Goal: Entertainment & Leisure: Consume media (video, audio)

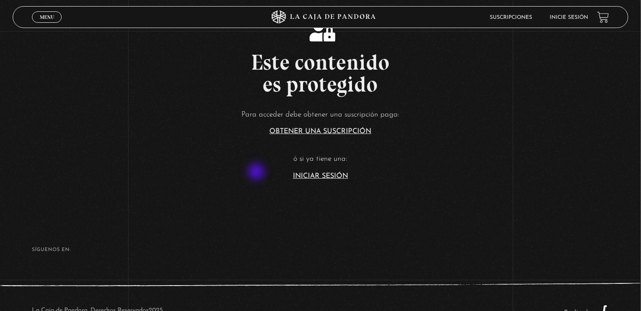
scroll to position [175, 0]
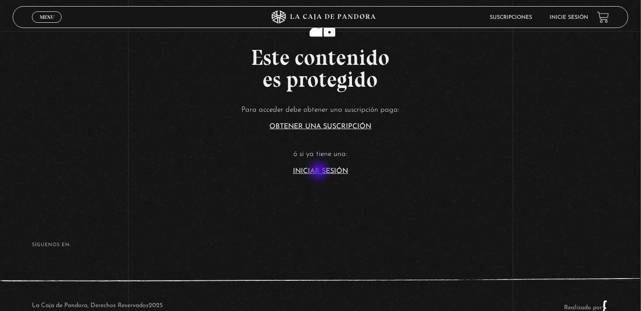
click at [320, 171] on link "Iniciar Sesión" at bounding box center [320, 171] width 55 height 7
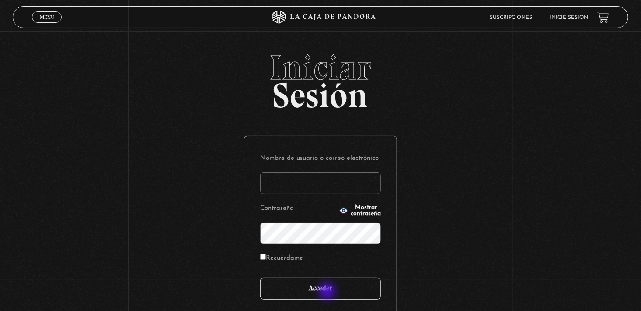
type input "stefysolano98@gmail.com"
click at [326, 289] on input "Acceder" at bounding box center [320, 288] width 121 height 22
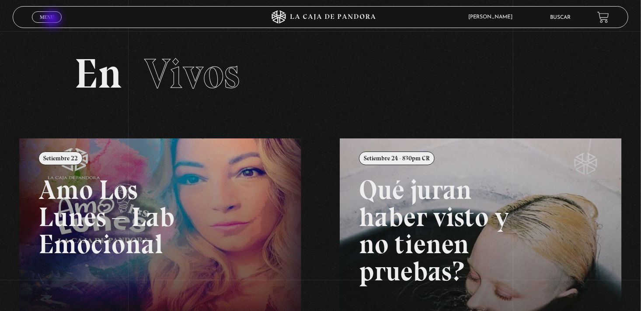
click at [53, 20] on span "Menu" at bounding box center [47, 16] width 14 height 5
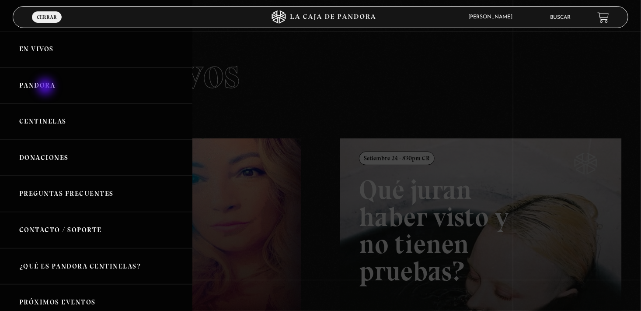
click at [46, 87] on link "Pandora" at bounding box center [96, 85] width 192 height 36
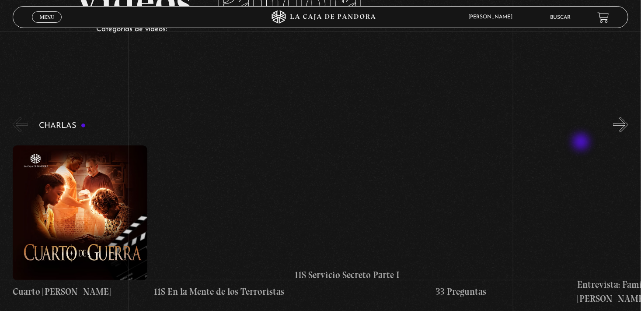
scroll to position [87, 0]
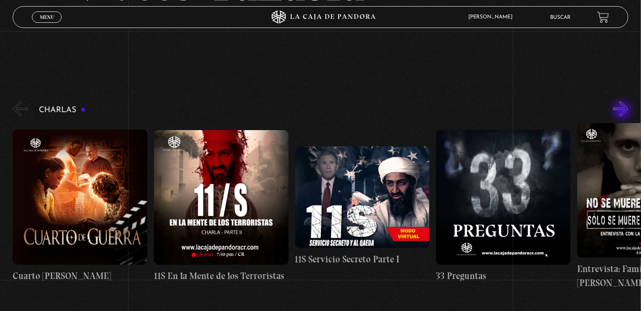
click at [623, 111] on button "»" at bounding box center [620, 108] width 15 height 15
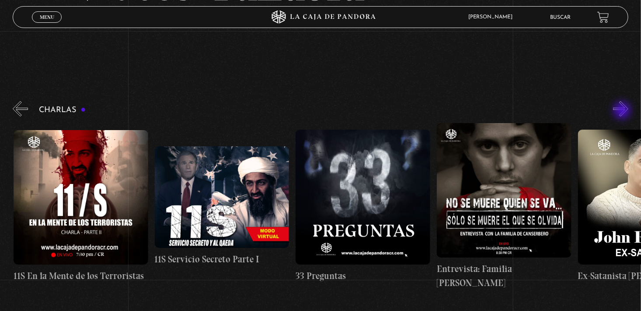
click at [623, 111] on button "»" at bounding box center [620, 108] width 15 height 15
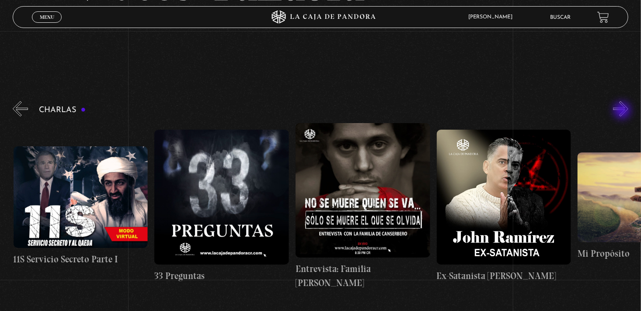
click at [623, 111] on button "»" at bounding box center [620, 108] width 15 height 15
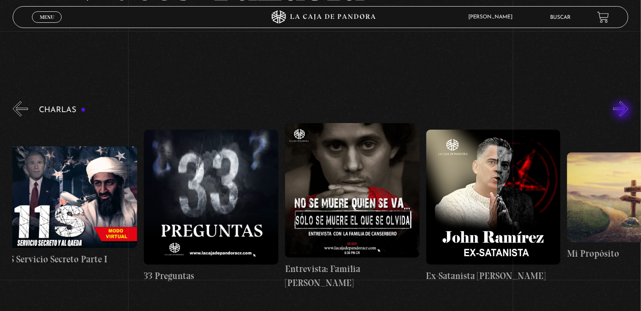
scroll to position [0, 353]
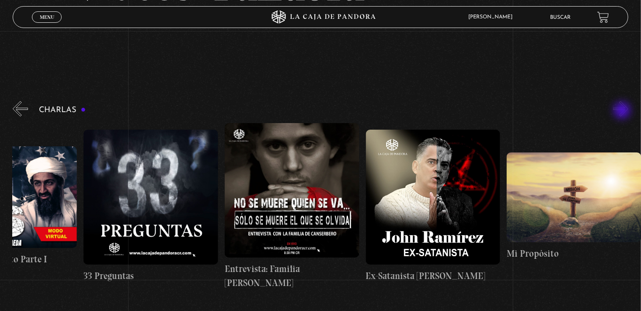
click at [623, 111] on button "»" at bounding box center [620, 108] width 15 height 15
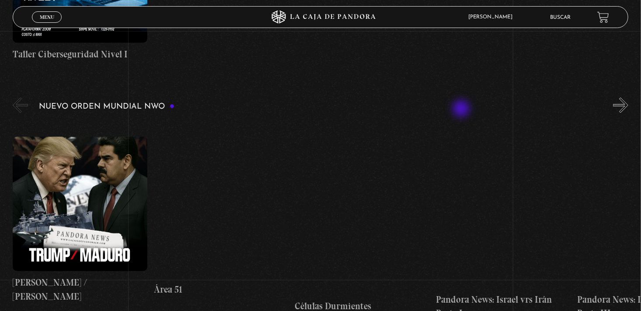
scroll to position [569, 0]
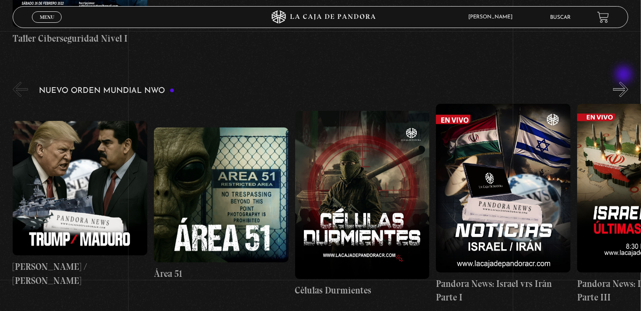
click at [625, 82] on button "»" at bounding box center [620, 89] width 15 height 15
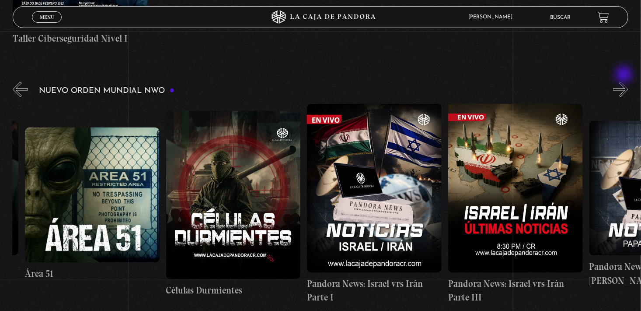
click at [625, 82] on button "»" at bounding box center [620, 89] width 15 height 15
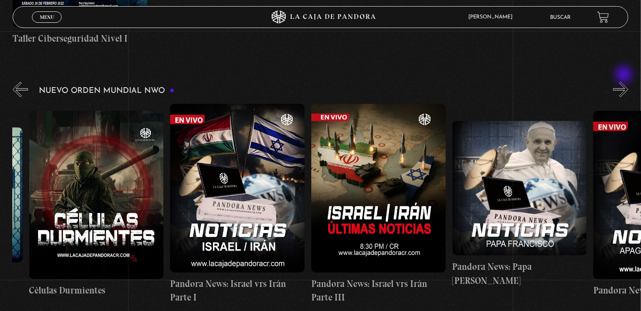
click at [625, 82] on button "»" at bounding box center [620, 89] width 15 height 15
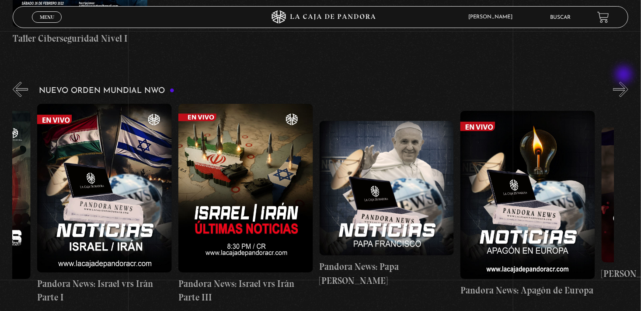
click at [625, 82] on button "»" at bounding box center [620, 89] width 15 height 15
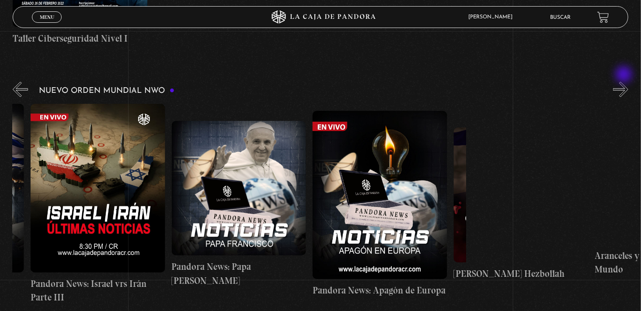
click at [625, 82] on button "»" at bounding box center [620, 89] width 15 height 15
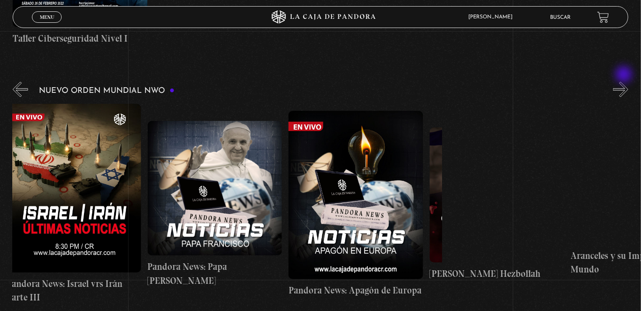
click at [625, 82] on button "»" at bounding box center [620, 89] width 15 height 15
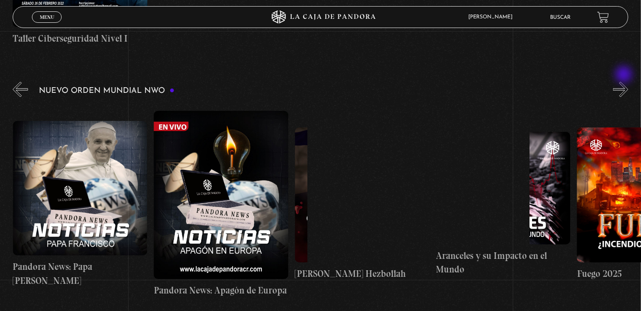
click at [625, 82] on button "»" at bounding box center [620, 89] width 15 height 15
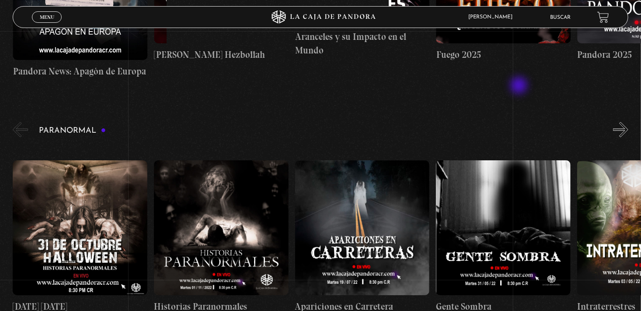
scroll to position [831, 0]
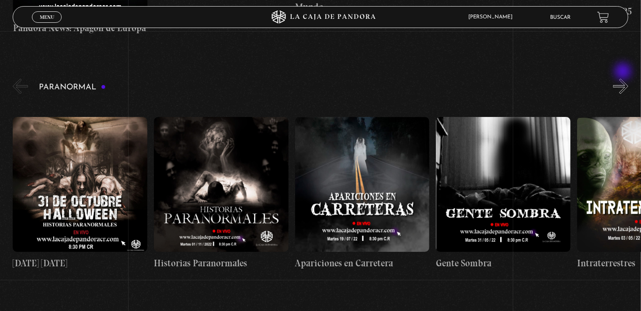
click at [624, 78] on button "»" at bounding box center [620, 85] width 15 height 15
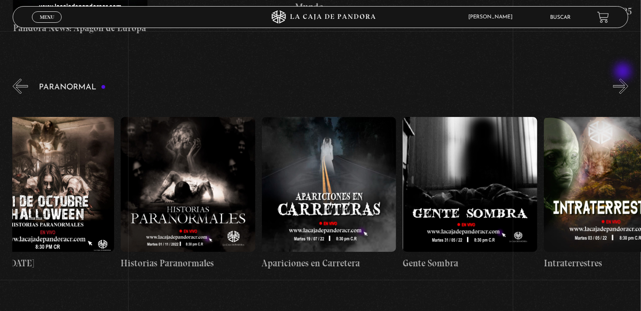
click at [624, 78] on button "»" at bounding box center [620, 85] width 15 height 15
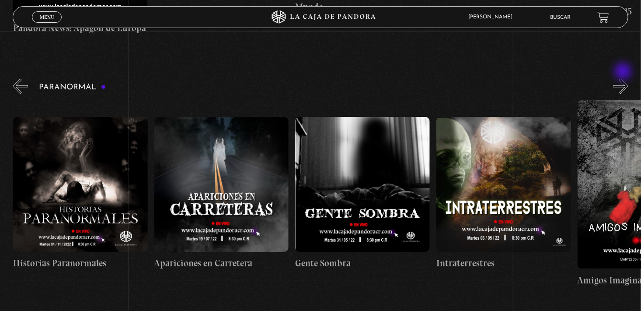
click at [624, 78] on button "»" at bounding box center [620, 85] width 15 height 15
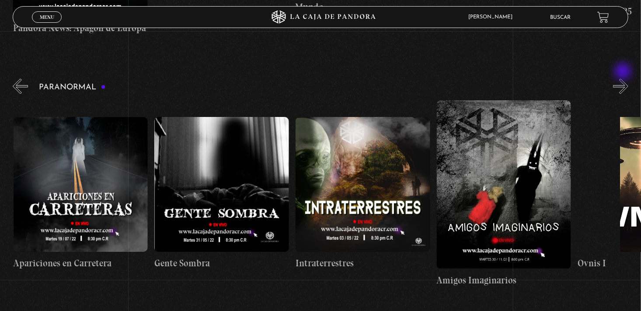
click at [624, 78] on button "»" at bounding box center [620, 85] width 15 height 15
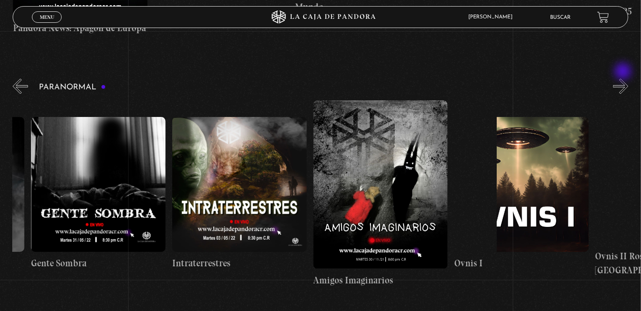
click at [624, 78] on button "»" at bounding box center [620, 85] width 15 height 15
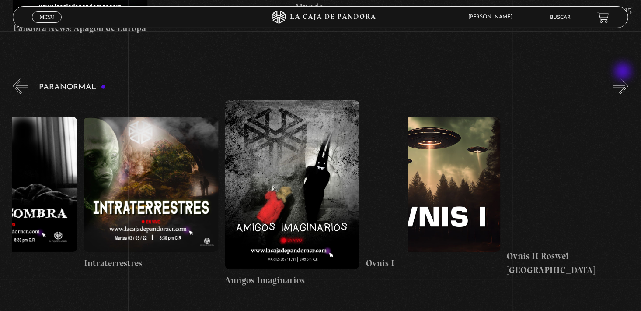
click at [624, 78] on button "»" at bounding box center [620, 85] width 15 height 15
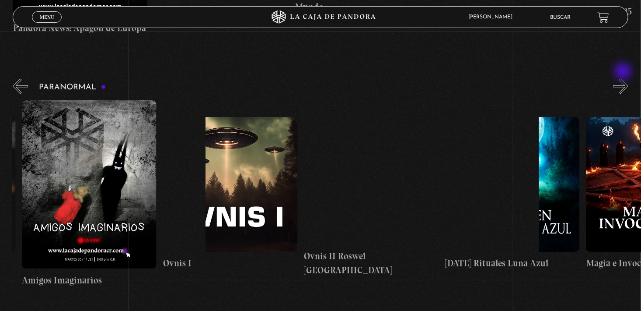
click at [624, 78] on button "»" at bounding box center [620, 85] width 15 height 15
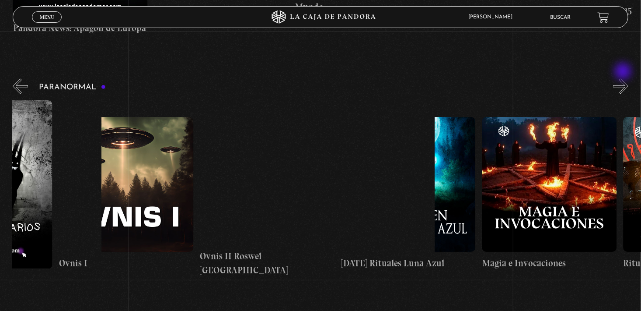
click at [624, 78] on button "»" at bounding box center [620, 85] width 15 height 15
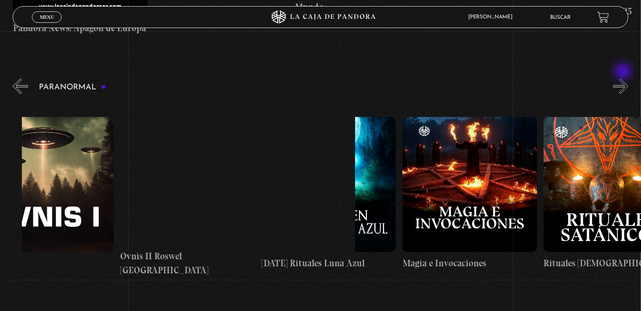
scroll to position [0, 917]
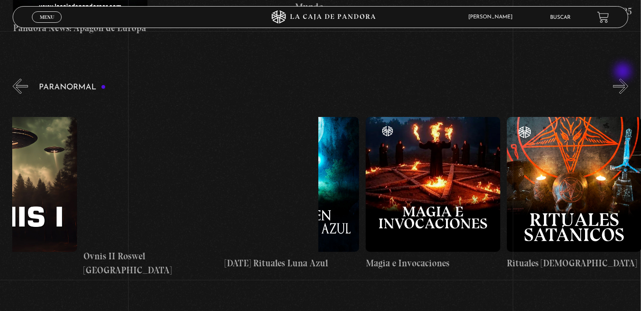
click at [624, 78] on button "»" at bounding box center [620, 85] width 15 height 15
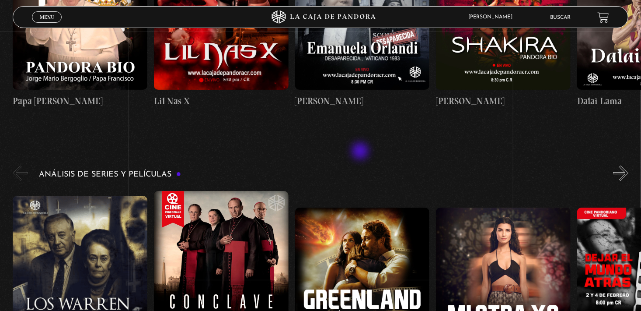
scroll to position [1531, 0]
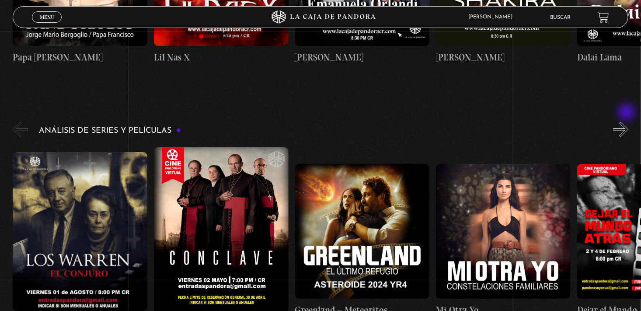
click at [628, 122] on button "»" at bounding box center [620, 129] width 15 height 15
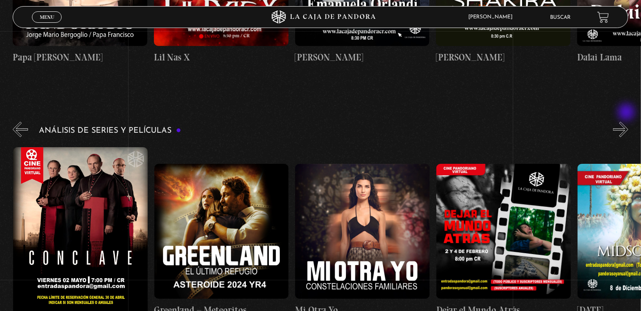
click at [628, 122] on button "»" at bounding box center [620, 129] width 15 height 15
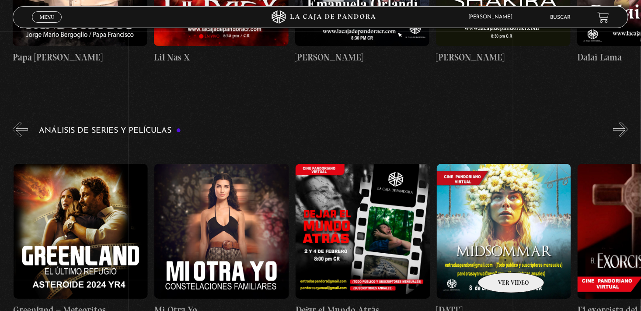
scroll to position [0, 282]
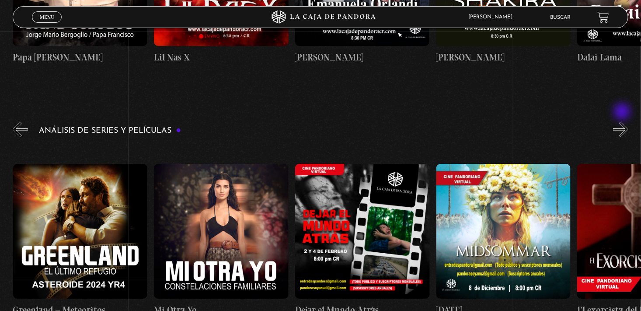
click at [623, 122] on button "»" at bounding box center [620, 129] width 15 height 15
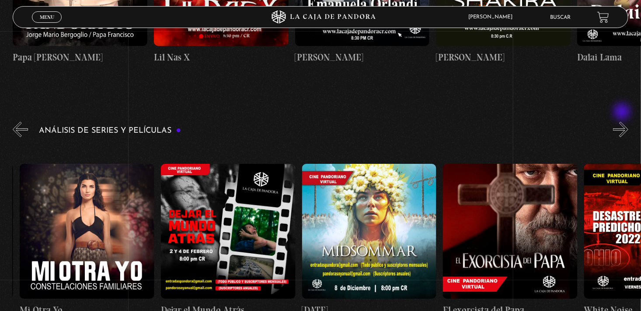
click at [623, 122] on button "»" at bounding box center [620, 129] width 15 height 15
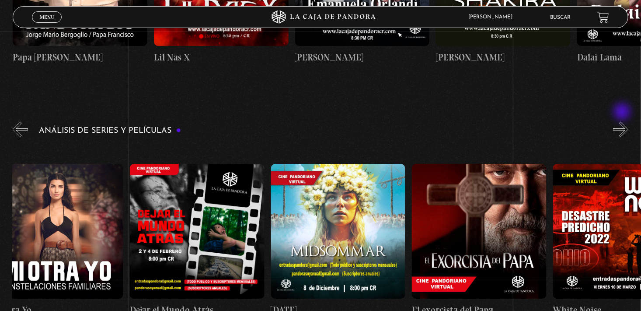
click at [623, 122] on button "»" at bounding box center [620, 129] width 15 height 15
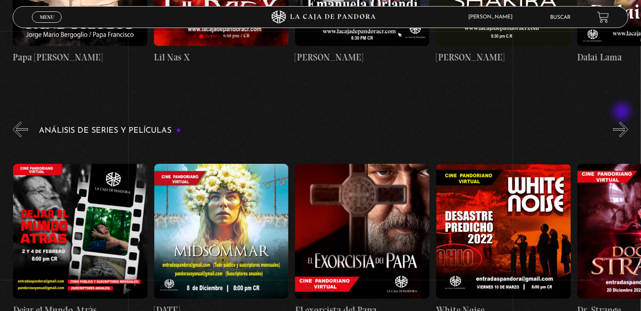
click at [623, 122] on button "»" at bounding box center [620, 129] width 15 height 15
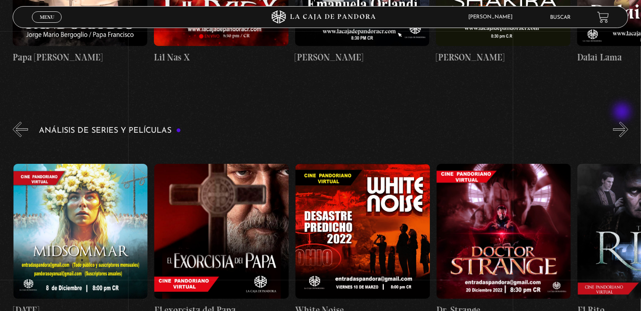
click at [623, 122] on button "»" at bounding box center [620, 129] width 15 height 15
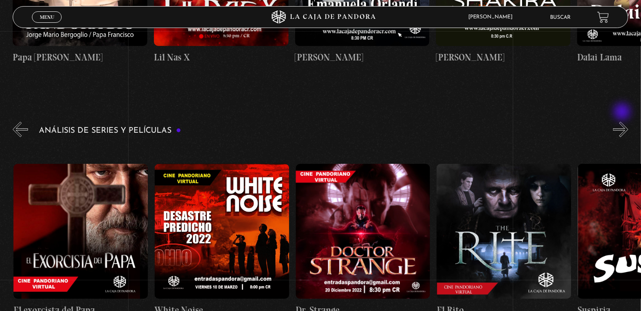
scroll to position [0, 847]
click at [626, 122] on button "»" at bounding box center [620, 129] width 15 height 15
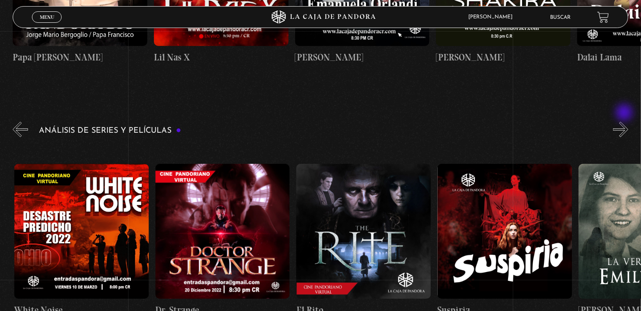
scroll to position [0, 988]
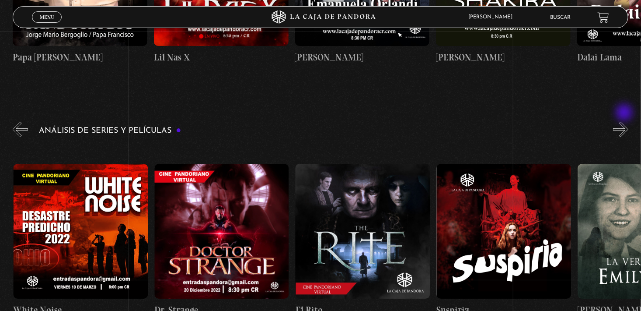
click at [626, 122] on button "»" at bounding box center [620, 129] width 15 height 15
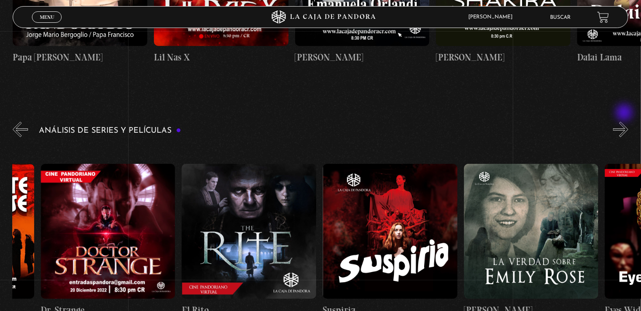
click at [626, 122] on button "»" at bounding box center [620, 129] width 15 height 15
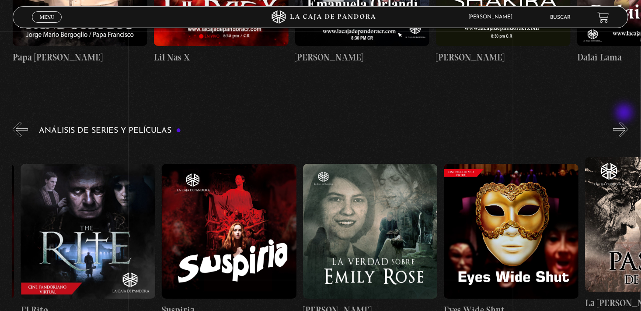
click at [626, 122] on button "»" at bounding box center [620, 129] width 15 height 15
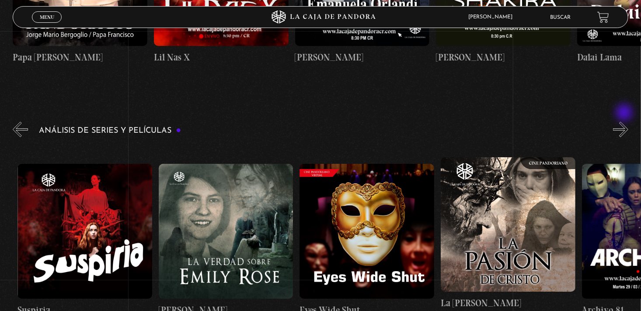
click at [626, 122] on button "»" at bounding box center [620, 129] width 15 height 15
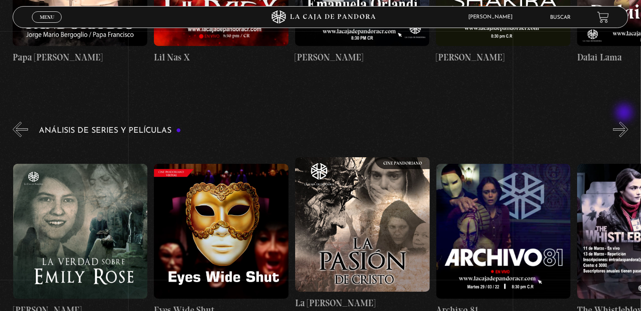
click at [626, 122] on button "»" at bounding box center [620, 129] width 15 height 15
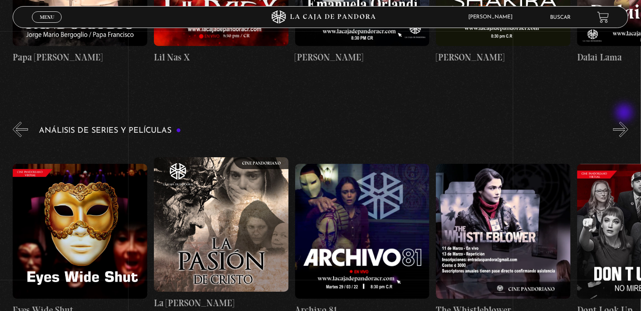
click at [626, 122] on button "»" at bounding box center [620, 129] width 15 height 15
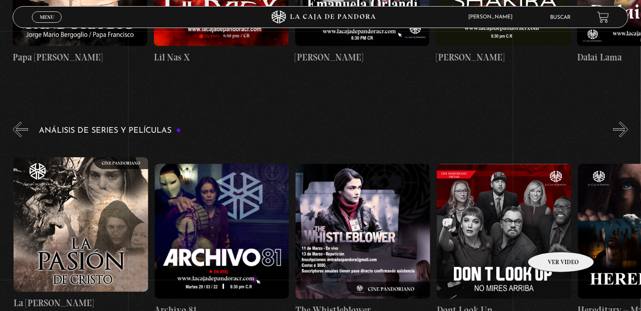
scroll to position [0, 1835]
click at [628, 122] on button "»" at bounding box center [620, 129] width 15 height 15
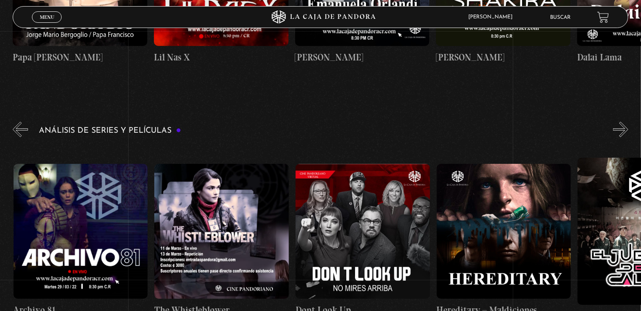
scroll to position [0, 1976]
click at [627, 122] on button "»" at bounding box center [620, 129] width 15 height 15
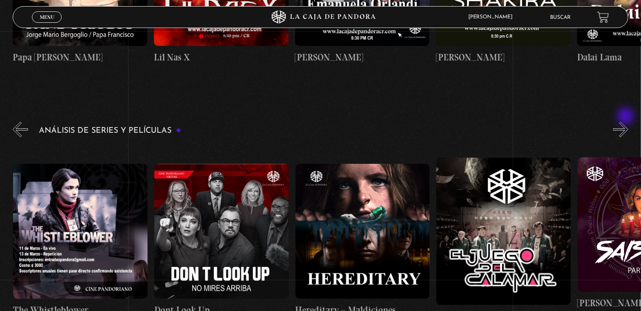
click at [627, 122] on button "»" at bounding box center [620, 129] width 15 height 15
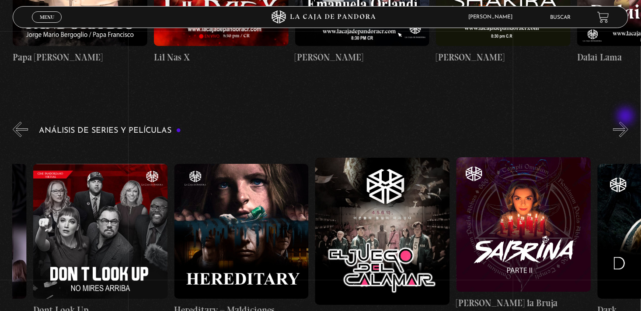
click at [627, 122] on button "»" at bounding box center [620, 129] width 15 height 15
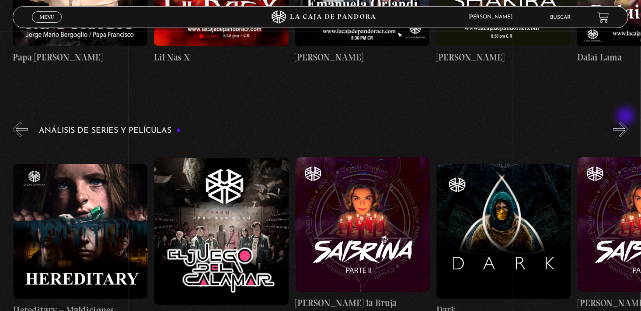
click at [627, 122] on button "»" at bounding box center [620, 129] width 15 height 15
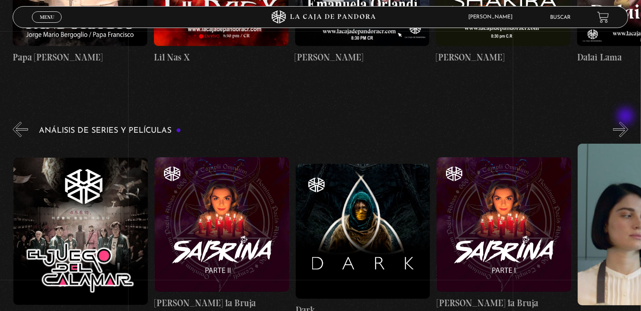
click at [627, 122] on button "»" at bounding box center [620, 129] width 15 height 15
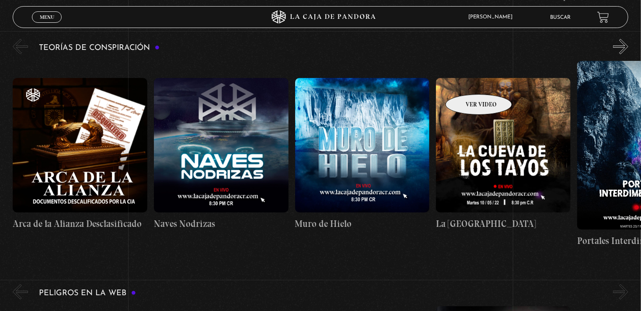
scroll to position [1881, 0]
